Goal: Information Seeking & Learning: Understand process/instructions

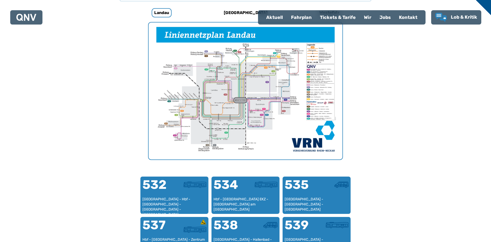
scroll to position [385, 0]
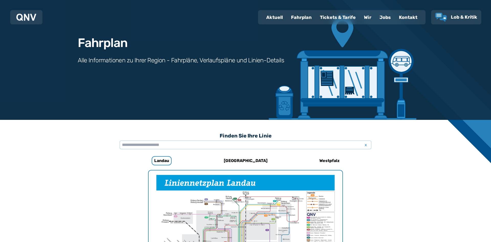
scroll to position [43, 0]
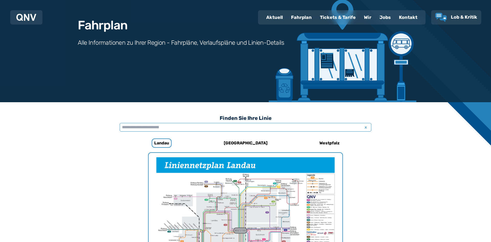
click at [189, 127] on input "text" at bounding box center [246, 127] width 252 height 9
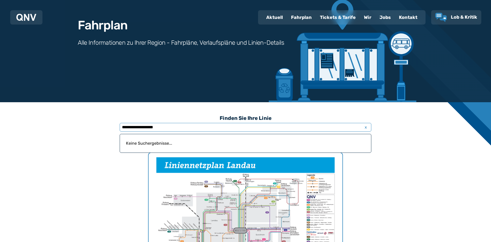
type input "**********"
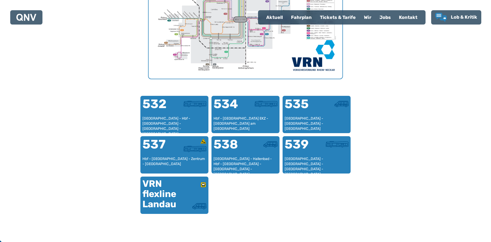
scroll to position [0, 0]
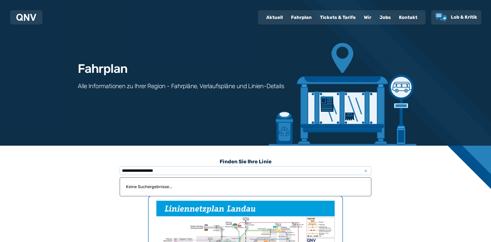
click at [300, 12] on div "Fahrplan" at bounding box center [301, 17] width 29 height 13
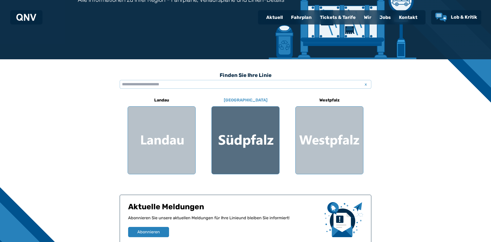
scroll to position [87, 0]
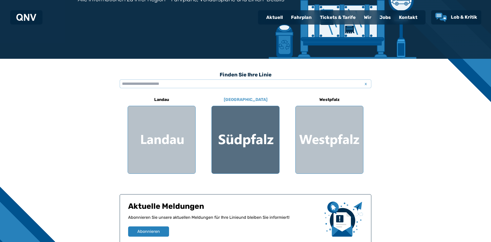
click at [255, 132] on div at bounding box center [245, 139] width 67 height 67
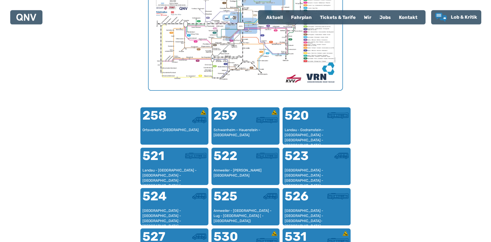
scroll to position [288, 0]
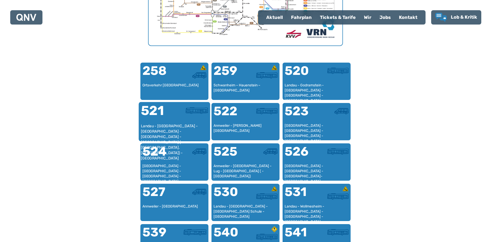
click at [152, 126] on div "Landau - [GEOGRAPHIC_DATA] - [GEOGRAPHIC_DATA] - [GEOGRAPHIC_DATA] - [GEOGRAPHI…" at bounding box center [174, 131] width 67 height 16
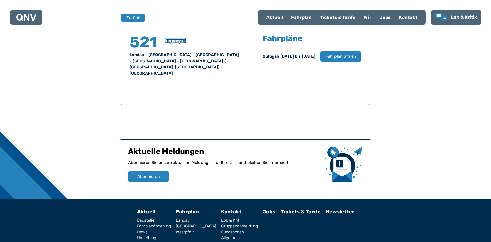
scroll to position [337, 0]
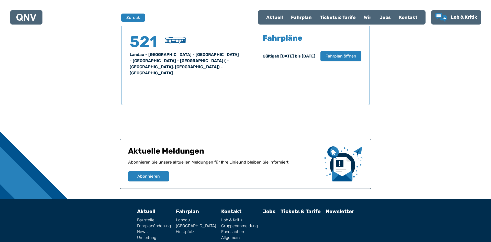
click at [333, 63] on div "Fahrpläne Gültig ab [DATE] bis [DATE] Fahrplan öffnen" at bounding box center [312, 56] width 99 height 45
click at [331, 57] on span "Fahrplan öffnen" at bounding box center [340, 56] width 31 height 6
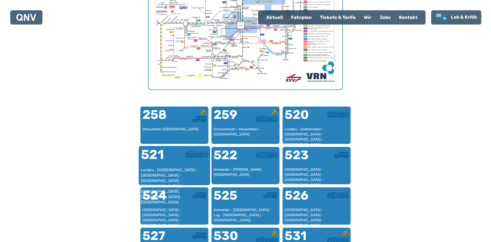
scroll to position [244, 0]
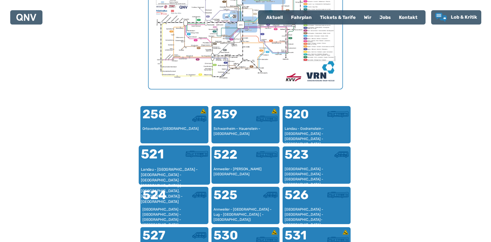
click at [171, 166] on div "521" at bounding box center [157, 157] width 33 height 19
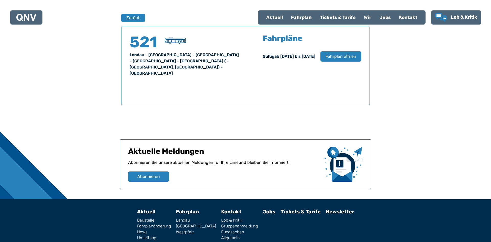
scroll to position [337, 0]
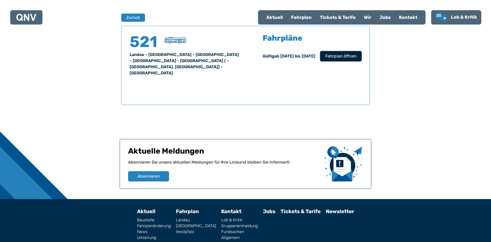
click at [359, 54] on button "Fahrplan öffnen" at bounding box center [341, 56] width 42 height 10
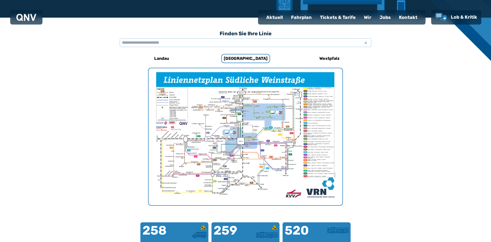
scroll to position [87, 0]
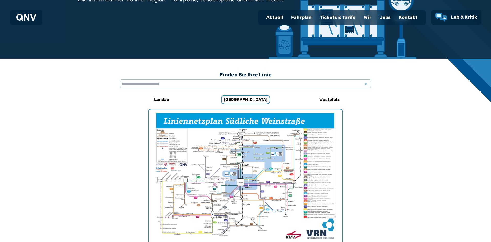
click at [205, 163] on img "1 von 1" at bounding box center [246, 177] width 194 height 137
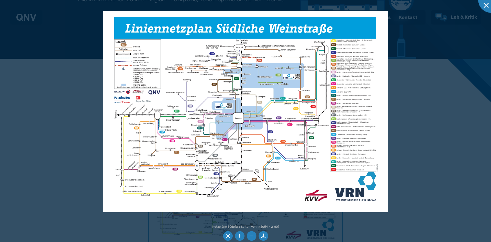
click at [193, 96] on img at bounding box center [245, 111] width 285 height 201
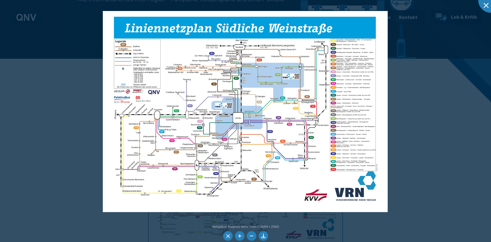
click at [193, 96] on img at bounding box center [245, 111] width 285 height 201
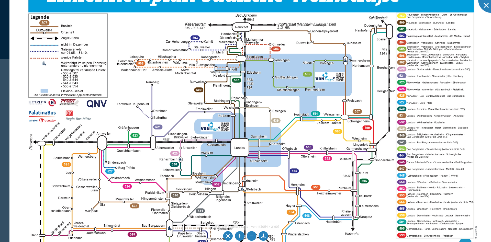
click at [367, 129] on img at bounding box center [251, 136] width 485 height 343
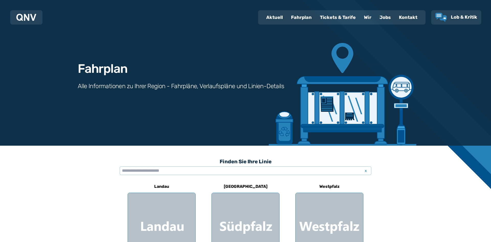
click at [298, 18] on div "Fahrplan" at bounding box center [301, 17] width 29 height 13
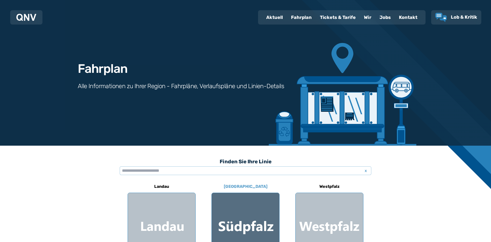
click at [238, 235] on div at bounding box center [245, 226] width 67 height 67
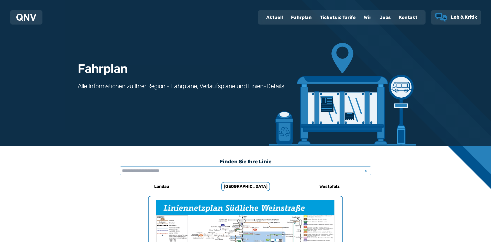
click at [458, 17] on span "Lob & Kritik" at bounding box center [464, 17] width 26 height 6
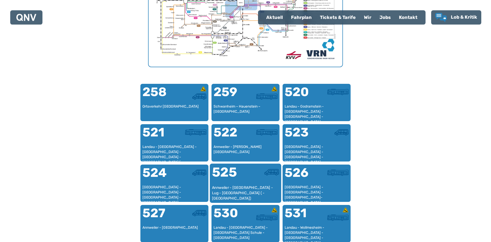
scroll to position [155, 0]
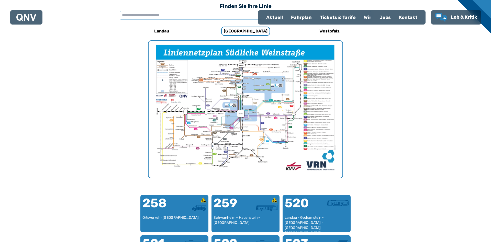
click at [228, 81] on img "1 von 1" at bounding box center [246, 109] width 194 height 137
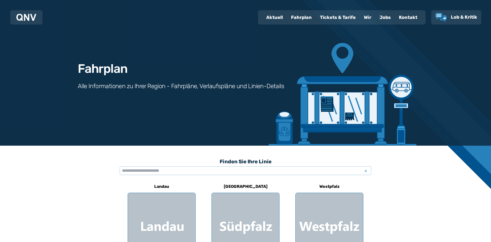
click at [301, 19] on div "Fahrplan" at bounding box center [301, 17] width 29 height 13
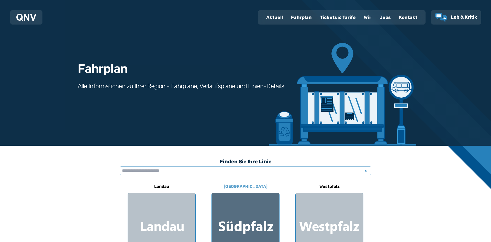
click at [234, 217] on div at bounding box center [245, 226] width 67 height 67
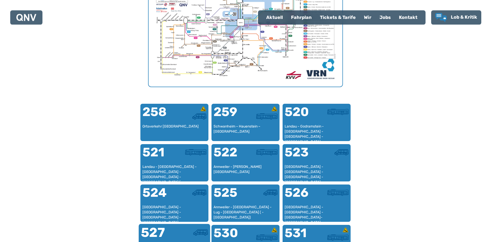
scroll to position [288, 0]
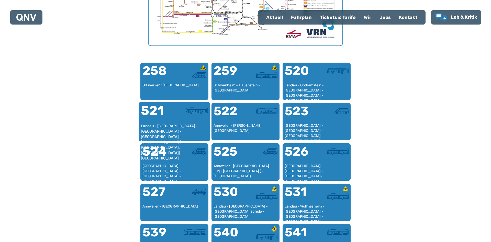
click at [182, 126] on div "Landau - [GEOGRAPHIC_DATA] - [GEOGRAPHIC_DATA] - [GEOGRAPHIC_DATA] - [GEOGRAPHI…" at bounding box center [174, 131] width 67 height 16
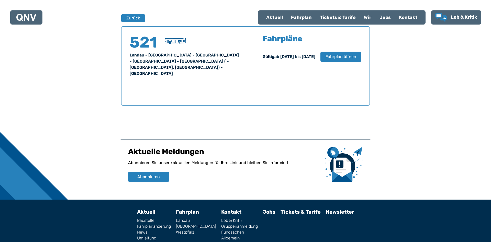
scroll to position [337, 0]
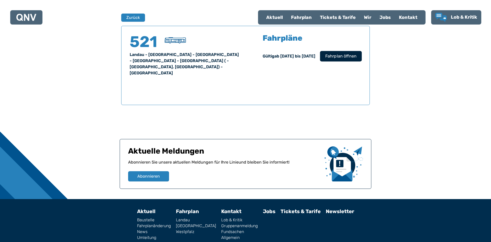
click at [336, 53] on span "Fahrplan öffnen" at bounding box center [340, 56] width 31 height 6
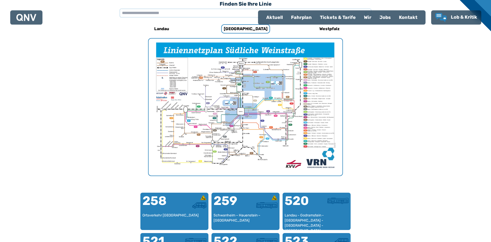
scroll to position [157, 0]
